Goal: Task Accomplishment & Management: Complete application form

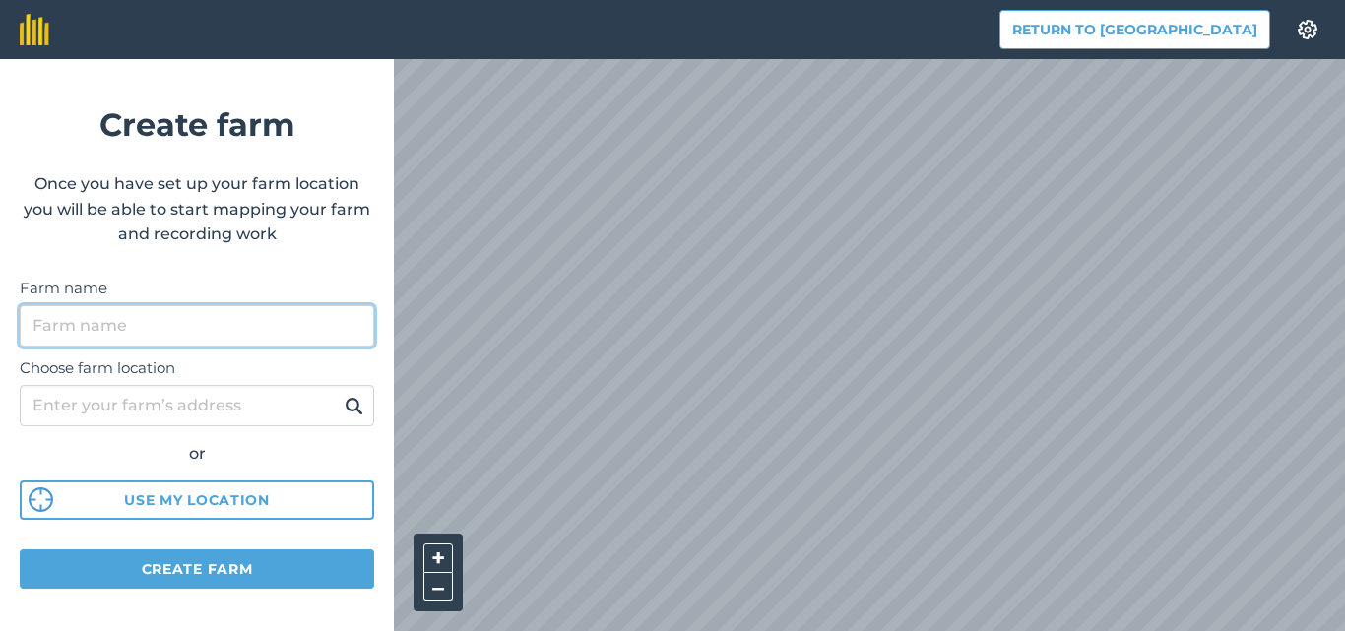
click at [204, 325] on input "Farm name" at bounding box center [197, 325] width 355 height 41
type input "ТОВ ДК-Агро"
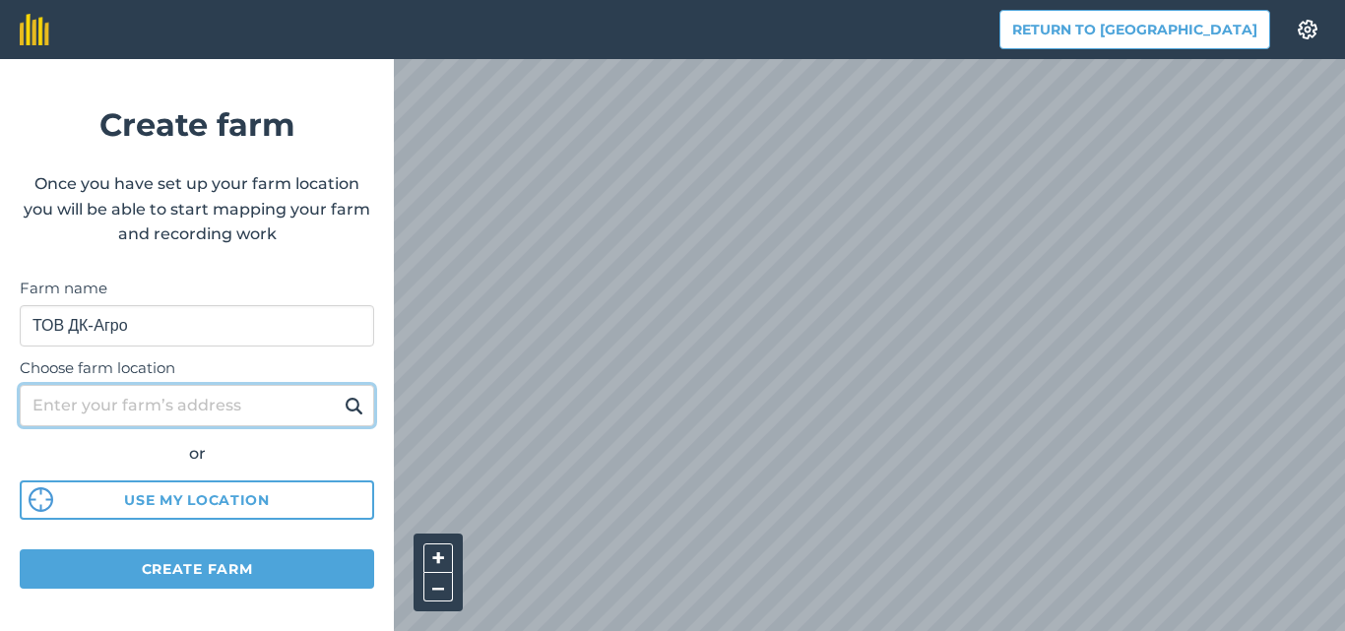
click at [268, 402] on input "Choose farm location" at bounding box center [197, 405] width 355 height 41
type input "село [GEOGRAPHIC_DATA]"
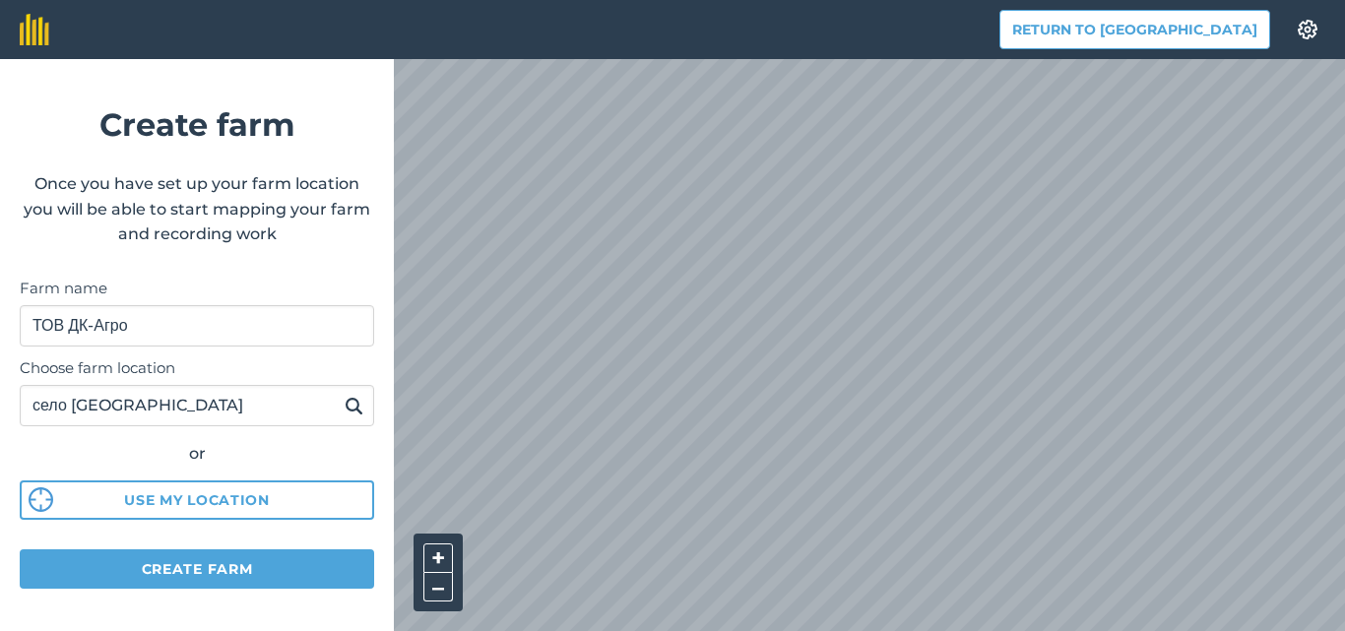
click at [345, 401] on img at bounding box center [354, 406] width 19 height 24
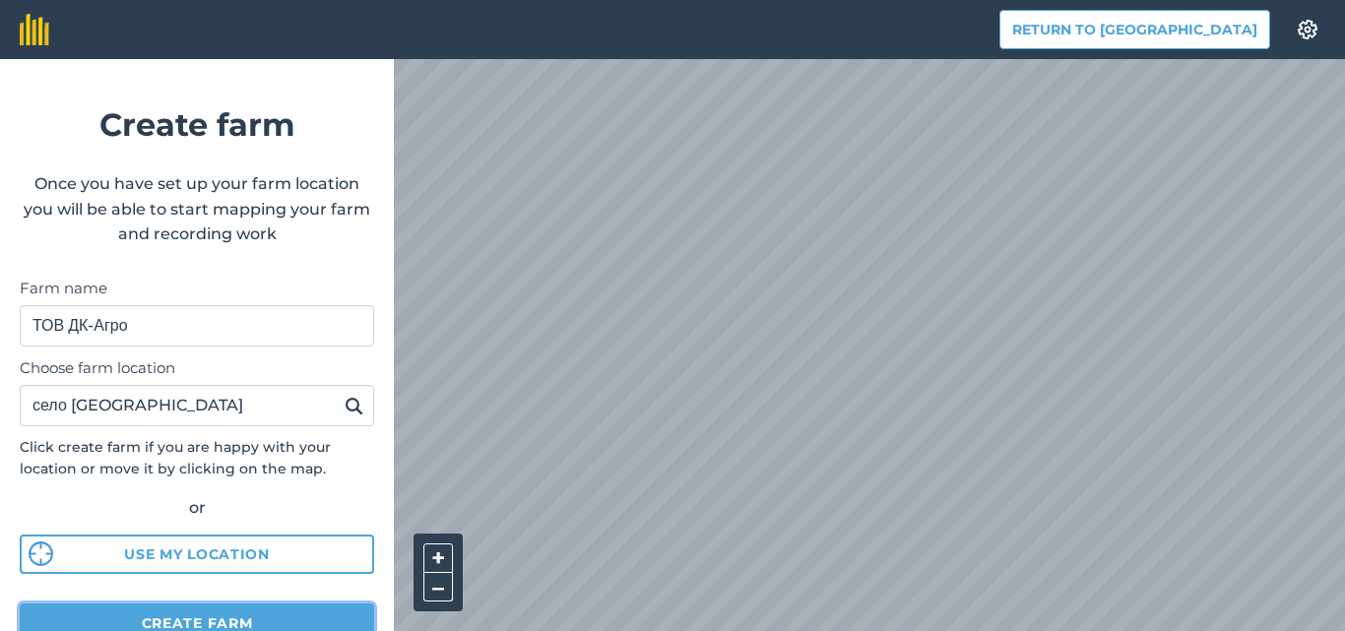
click at [288, 605] on button "Create farm" at bounding box center [197, 623] width 355 height 39
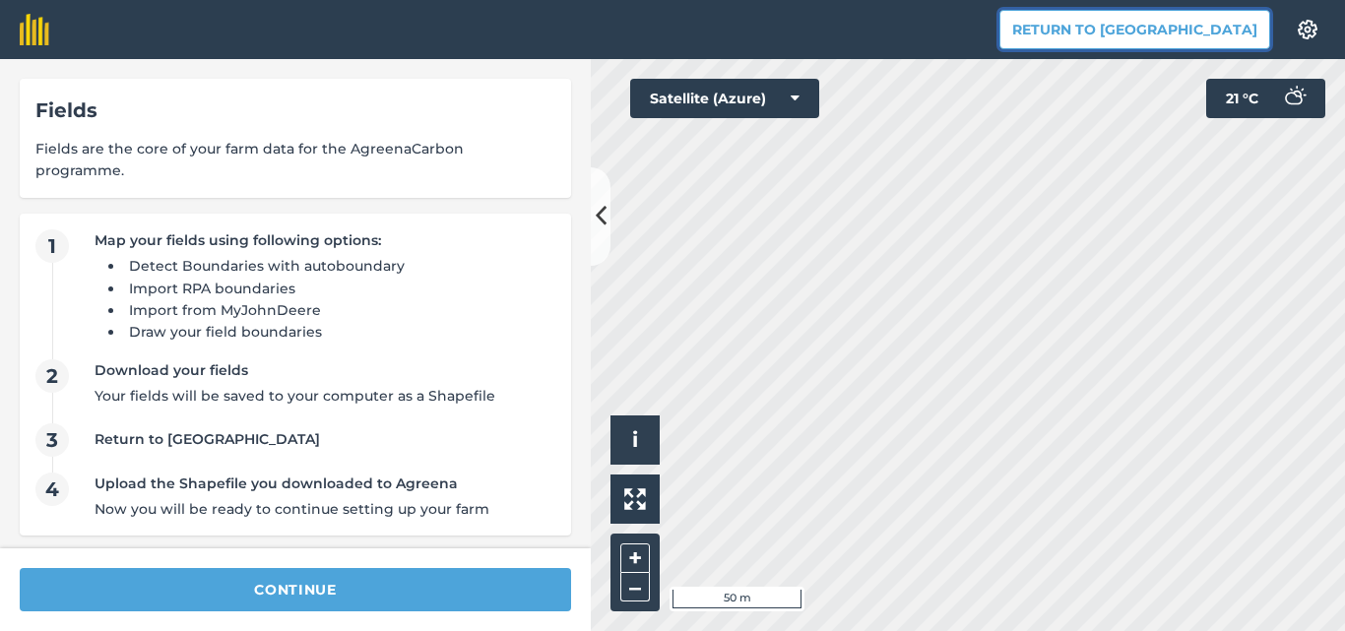
click at [1192, 28] on button "Return to [GEOGRAPHIC_DATA]" at bounding box center [1135, 29] width 271 height 39
click at [1145, 25] on button "Return to [GEOGRAPHIC_DATA]" at bounding box center [1135, 29] width 271 height 39
click at [1155, 30] on button "Return to [GEOGRAPHIC_DATA]" at bounding box center [1135, 29] width 271 height 39
